Goal: Transaction & Acquisition: Purchase product/service

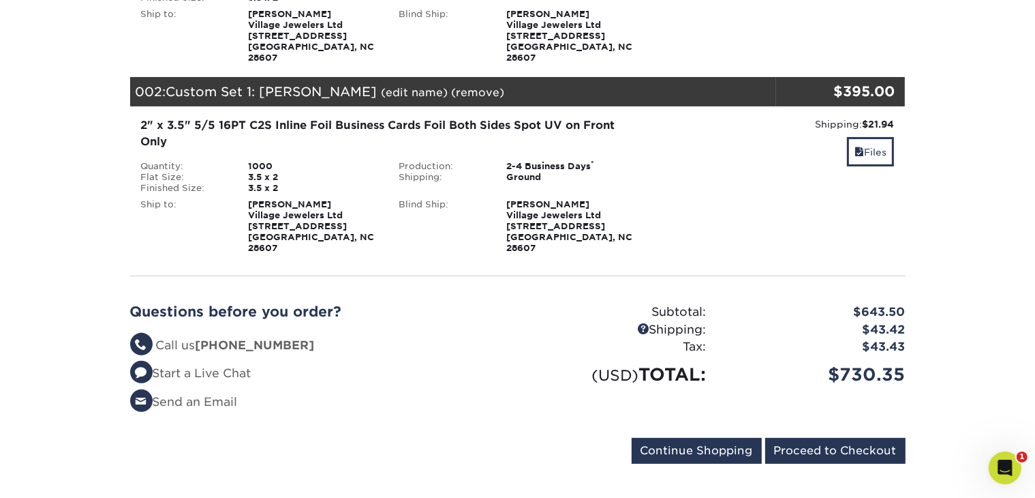
scroll to position [324, 0]
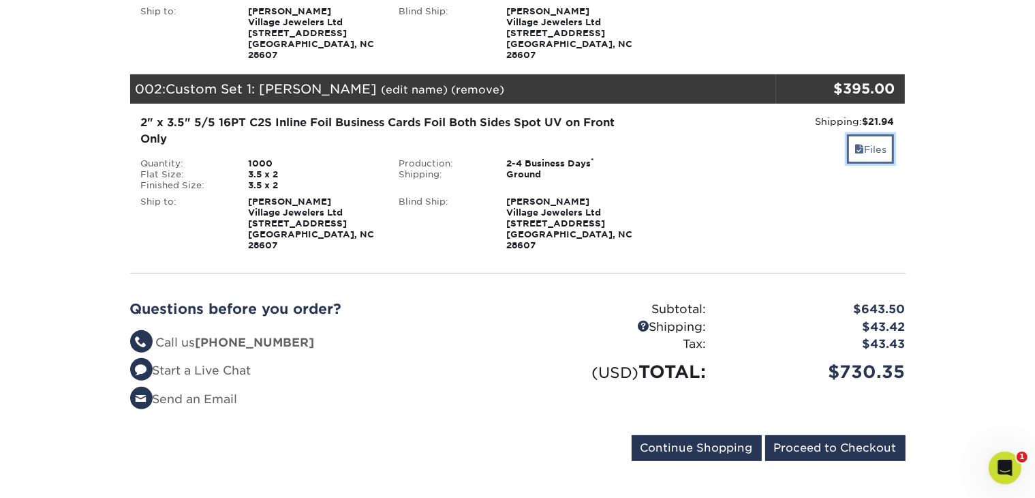
click at [869, 134] on link "Files" at bounding box center [870, 148] width 47 height 29
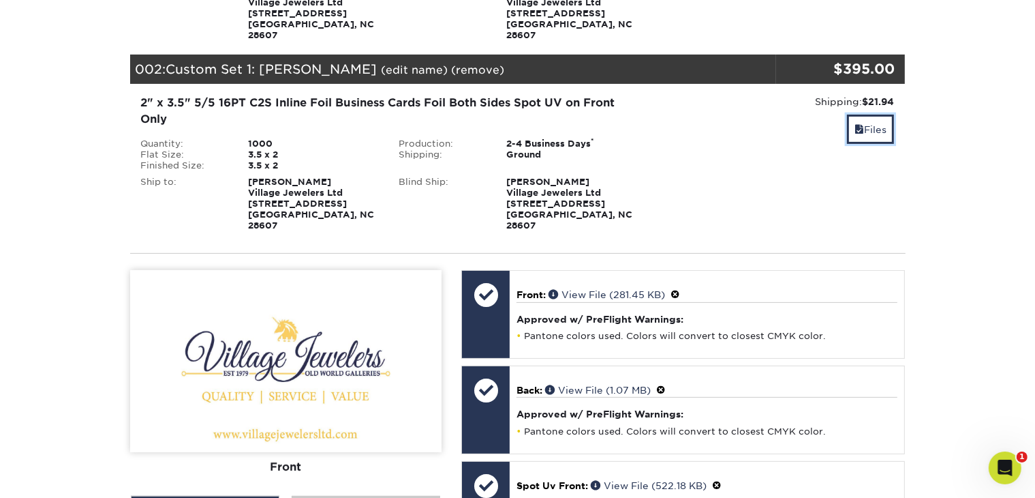
scroll to position [315, 0]
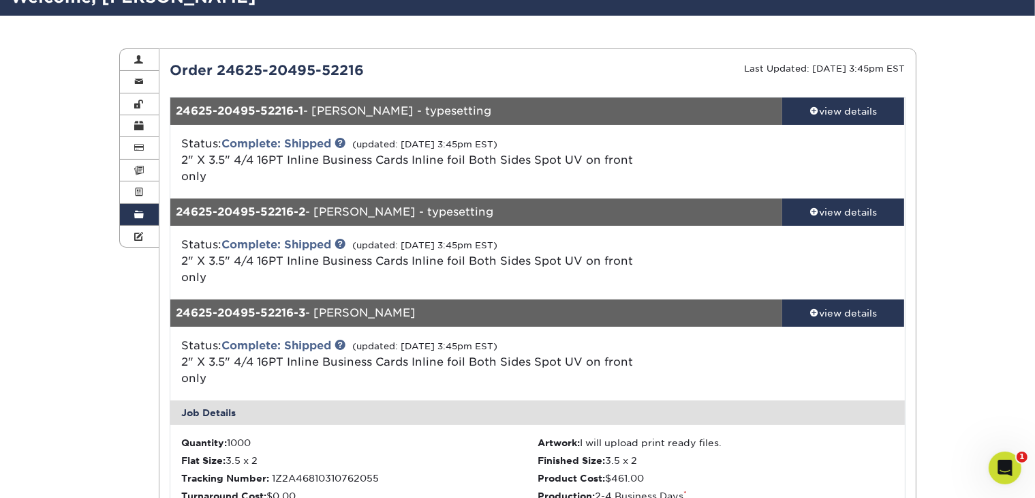
scroll to position [68, 0]
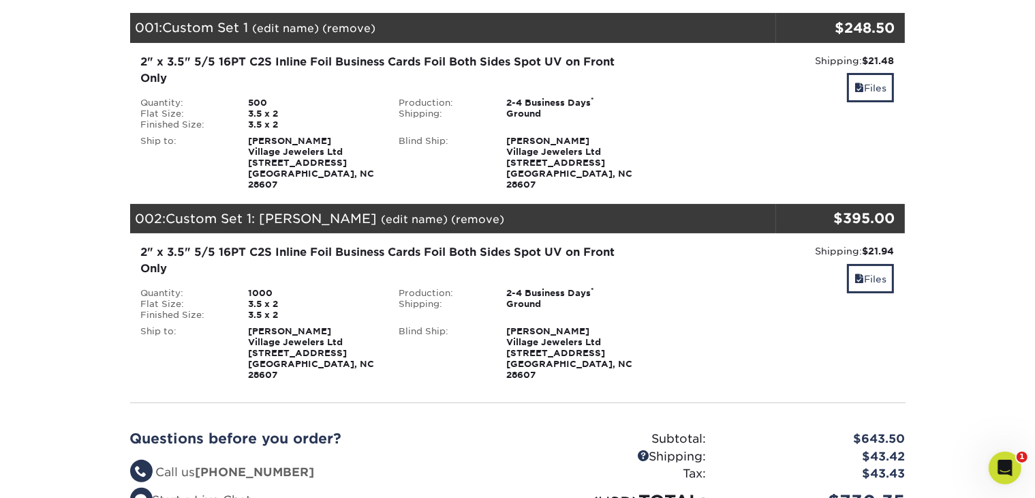
scroll to position [136, 0]
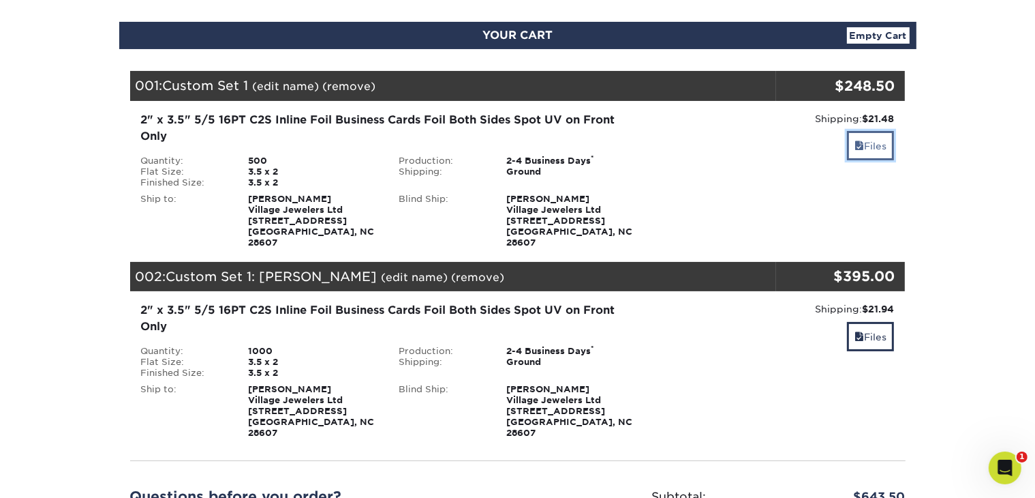
click at [870, 143] on link "Files" at bounding box center [870, 145] width 47 height 29
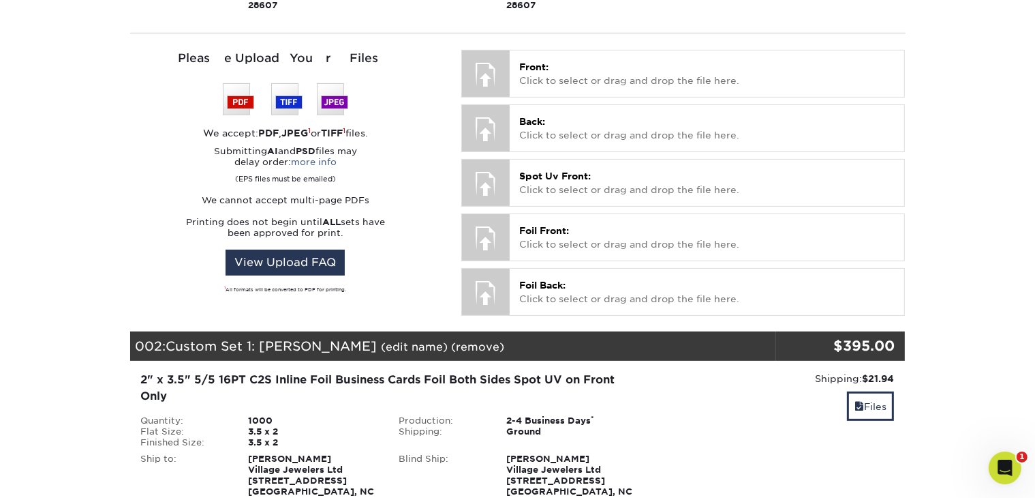
scroll to position [409, 0]
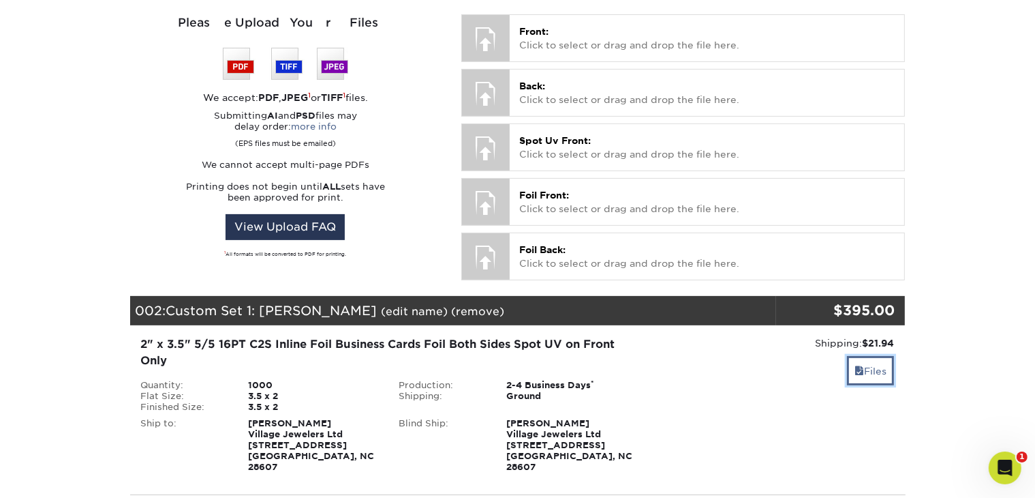
click at [855, 365] on span at bounding box center [860, 370] width 10 height 11
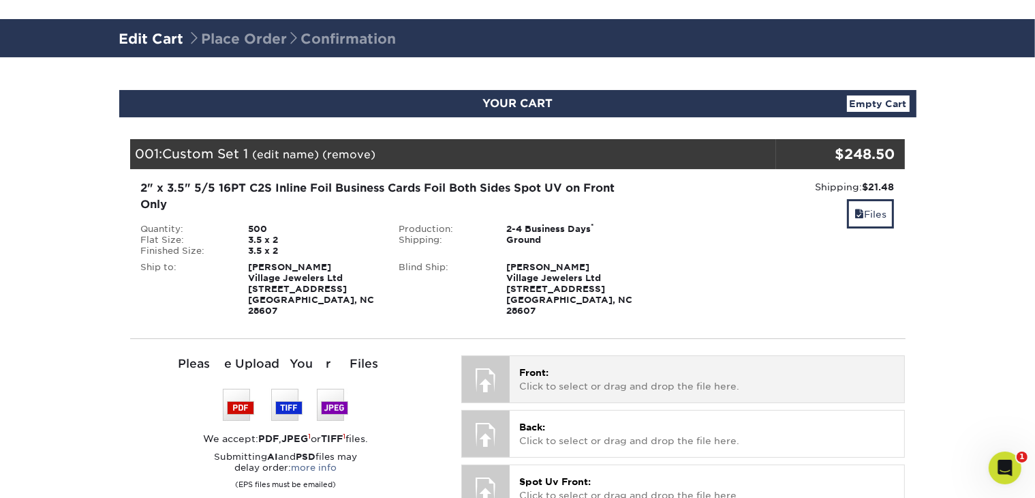
scroll to position [136, 0]
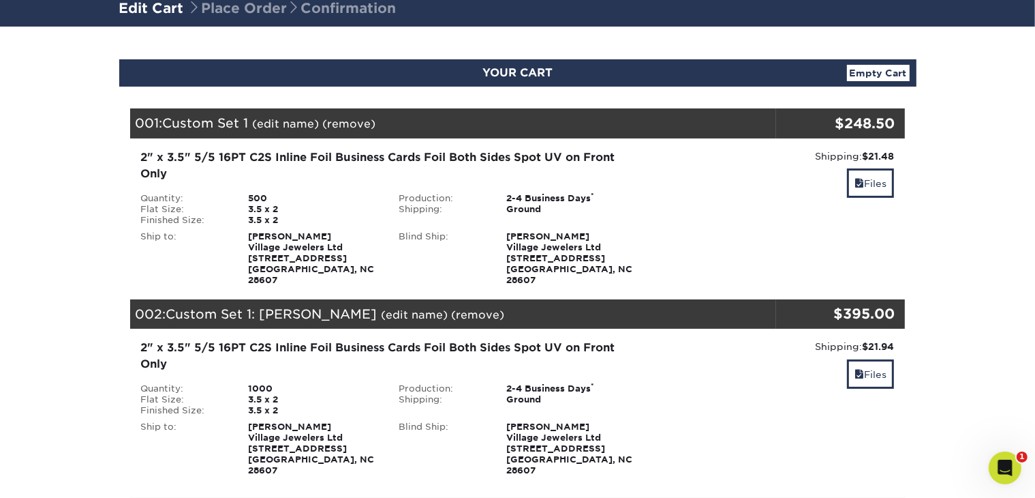
scroll to position [303, 0]
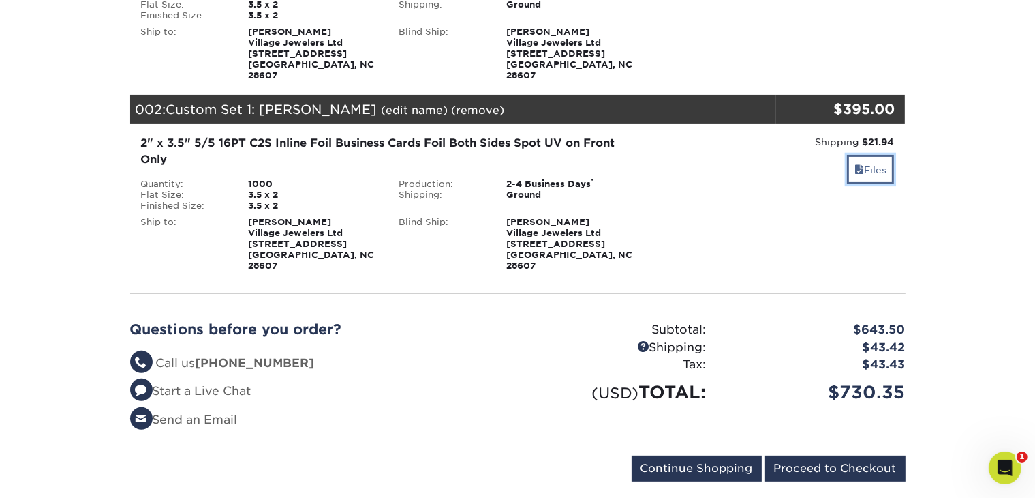
click at [880, 155] on link "Files" at bounding box center [870, 169] width 47 height 29
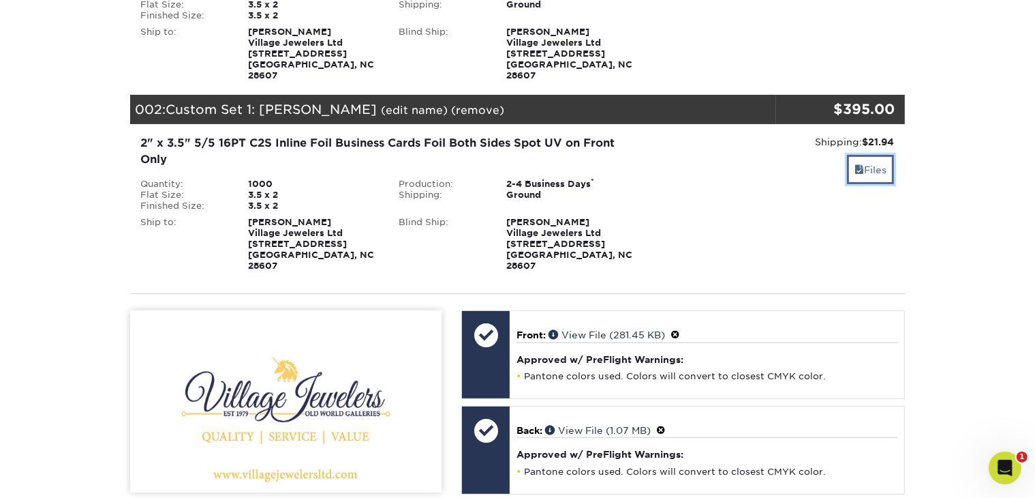
click at [880, 155] on link "Files" at bounding box center [870, 169] width 47 height 29
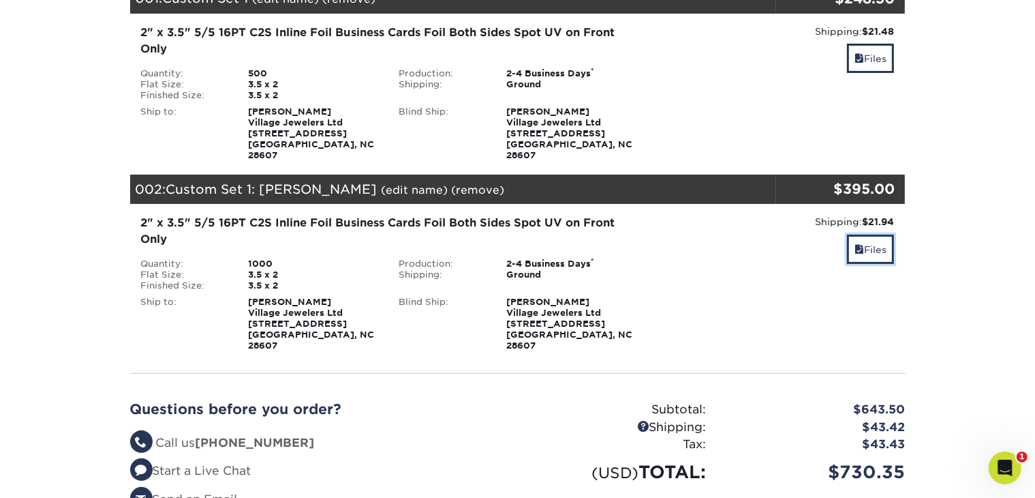
scroll to position [235, 0]
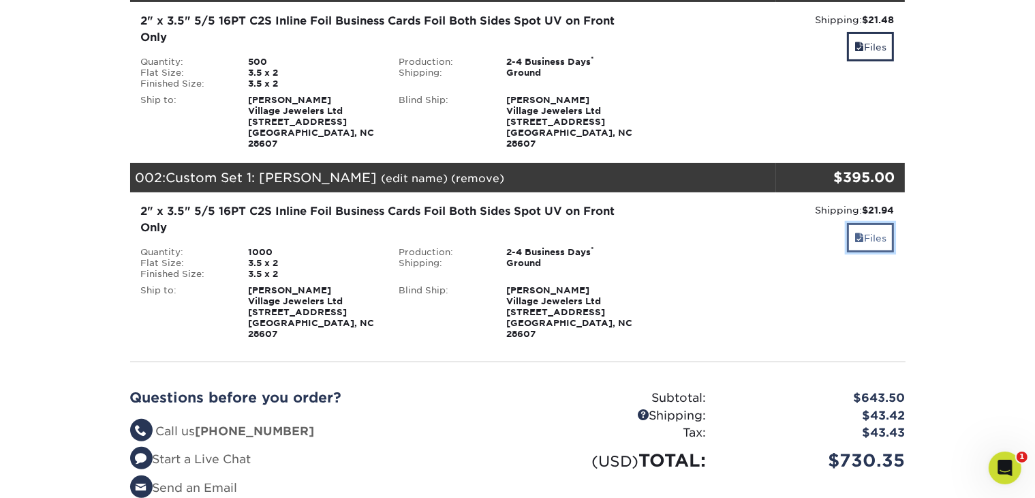
click at [864, 234] on link "Files" at bounding box center [870, 237] width 47 height 29
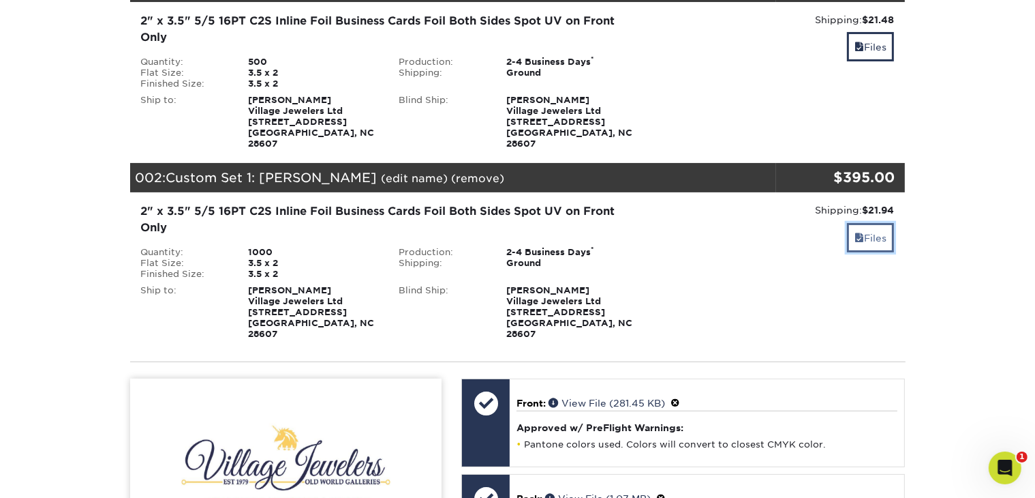
click at [873, 224] on link "Files" at bounding box center [870, 237] width 47 height 29
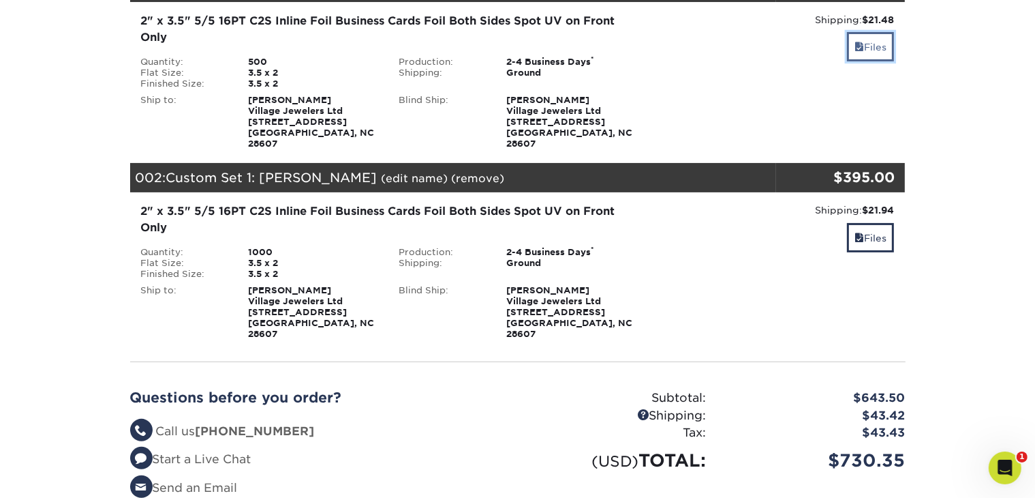
click at [867, 44] on link "Files" at bounding box center [870, 46] width 47 height 29
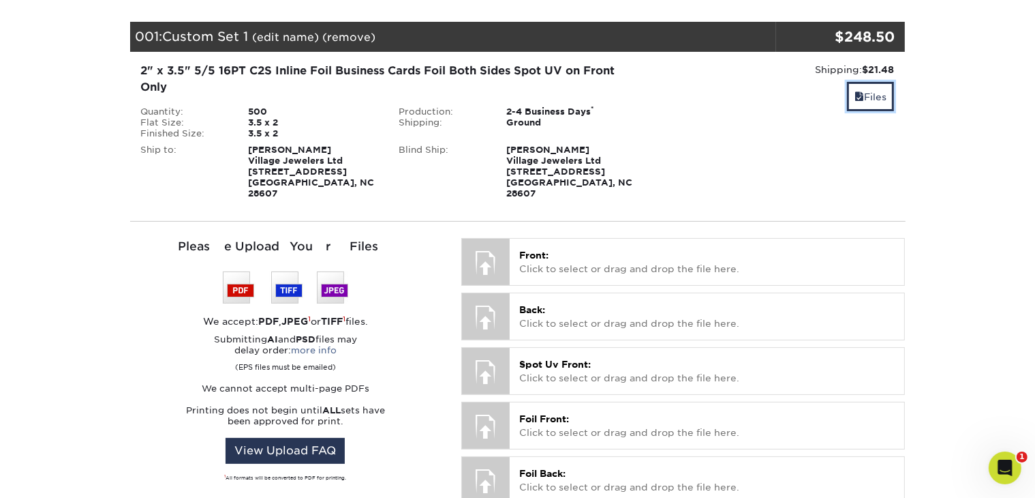
scroll to position [273, 0]
